Goal: Task Accomplishment & Management: Manage account settings

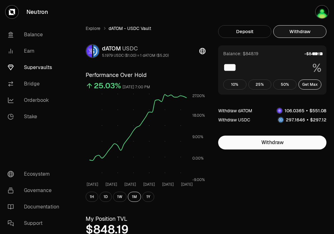
scroll to position [53, 0]
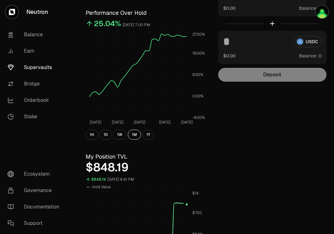
scroll to position [60, 0]
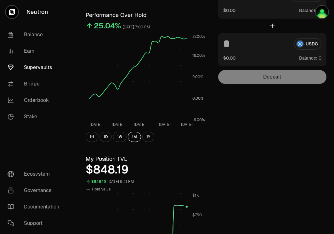
click at [38, 66] on link "Supervaults" at bounding box center [35, 67] width 65 height 16
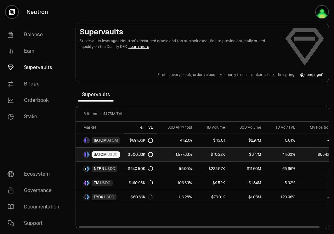
click at [118, 151] on link "dATOM USDC" at bounding box center [100, 154] width 48 height 14
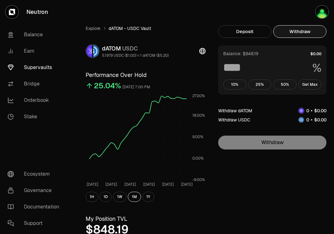
click at [294, 29] on button "Withdraw" at bounding box center [299, 31] width 53 height 13
click at [314, 86] on button "Get Max" at bounding box center [309, 84] width 23 height 10
type input "***"
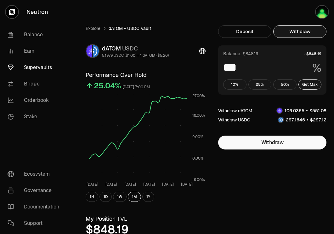
click at [42, 67] on link "Supervaults" at bounding box center [35, 67] width 65 height 16
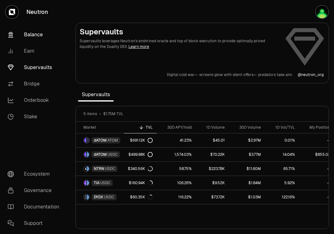
click at [37, 31] on link "Balance" at bounding box center [35, 34] width 65 height 16
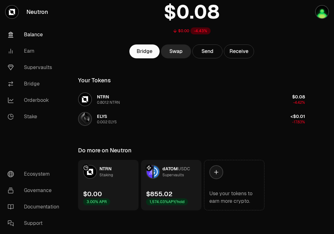
scroll to position [50, 0]
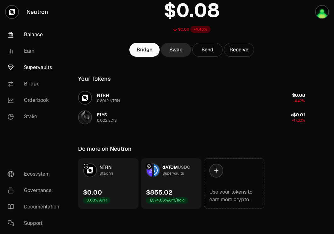
click at [40, 71] on link "Supervaults" at bounding box center [35, 67] width 65 height 16
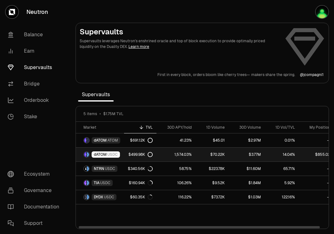
click at [119, 158] on link "dATOM USDC" at bounding box center [100, 154] width 48 height 14
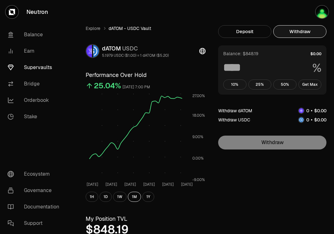
click at [310, 34] on button "Withdraw" at bounding box center [299, 31] width 53 height 13
click at [309, 87] on button "Get Max" at bounding box center [309, 84] width 23 height 10
type input "***"
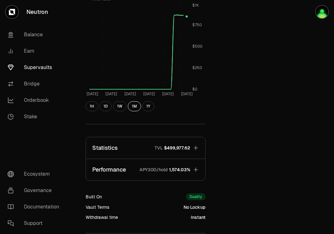
scroll to position [310, 0]
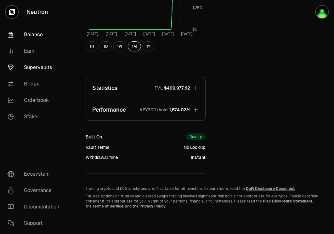
click at [33, 28] on link "Balance" at bounding box center [35, 34] width 65 height 16
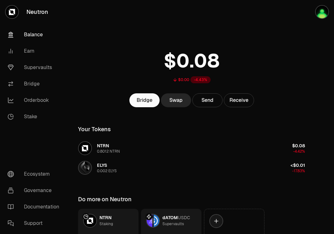
scroll to position [50, 0]
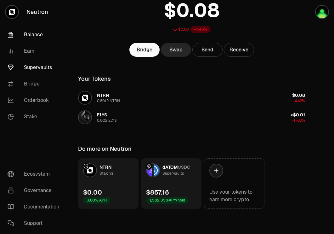
click at [39, 72] on link "Supervaults" at bounding box center [35, 67] width 65 height 16
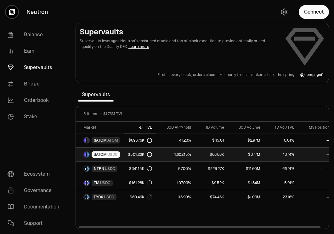
click at [103, 151] on div "dATOM USDC" at bounding box center [106, 154] width 28 height 6
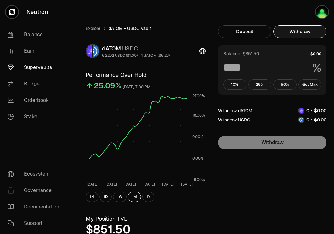
click at [301, 27] on button "Withdraw" at bounding box center [299, 31] width 53 height 13
click at [306, 83] on button "Get Max" at bounding box center [309, 84] width 23 height 10
type input "***"
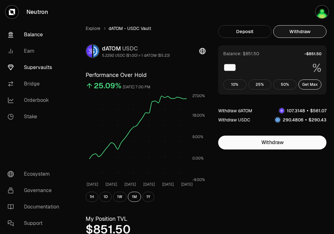
click at [36, 39] on link "Balance" at bounding box center [35, 34] width 65 height 16
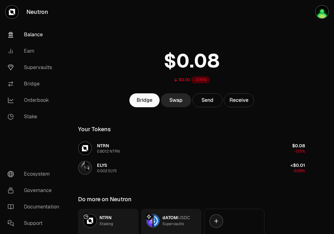
scroll to position [50, 0]
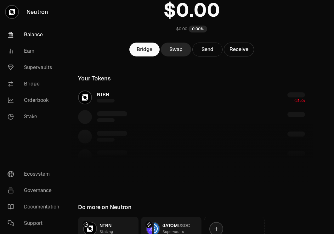
scroll to position [50, 0]
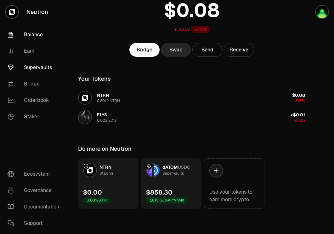
click at [33, 65] on link "Supervaults" at bounding box center [35, 67] width 65 height 16
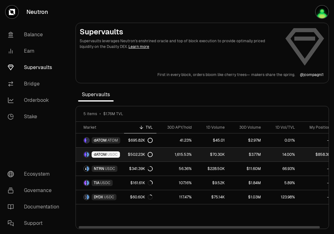
click at [114, 152] on span "USDC" at bounding box center [112, 154] width 10 height 5
